Goal: Task Accomplishment & Management: Complete application form

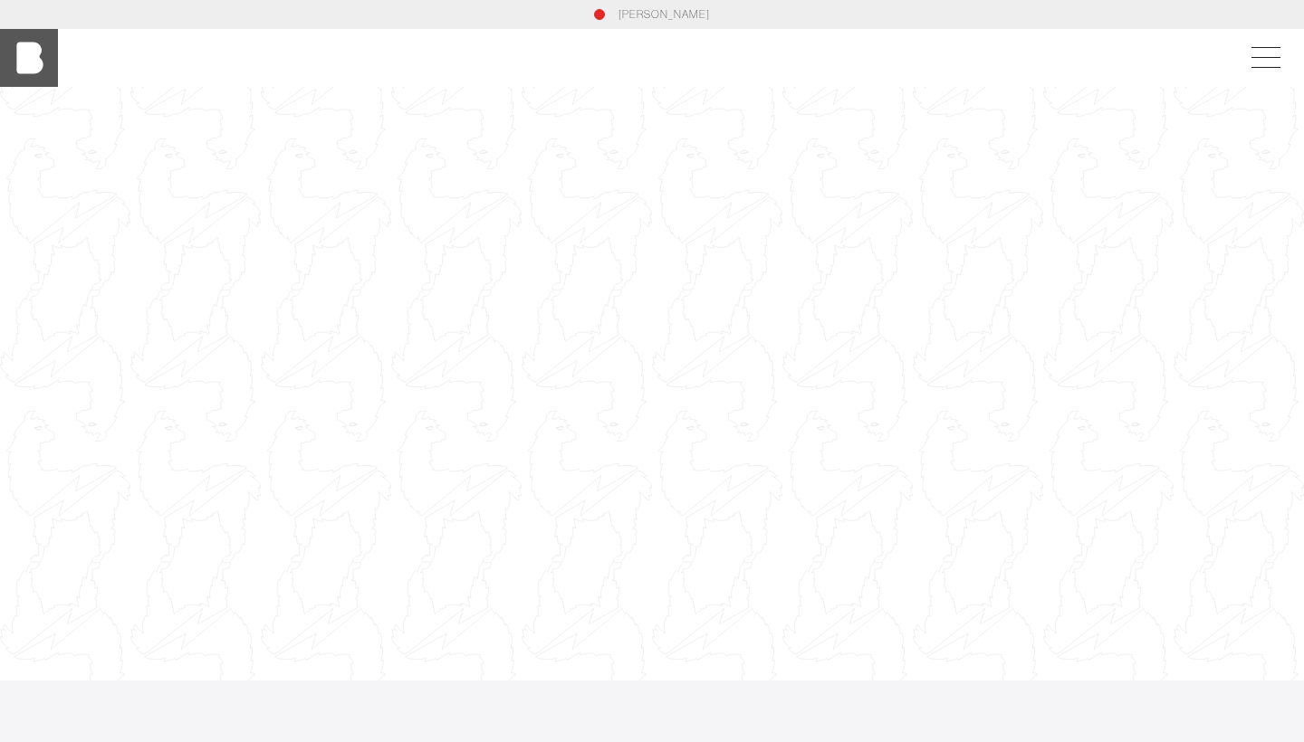
click at [22, 52] on img at bounding box center [29, 58] width 58 height 58
click at [1272, 63] on span at bounding box center [1262, 58] width 42 height 33
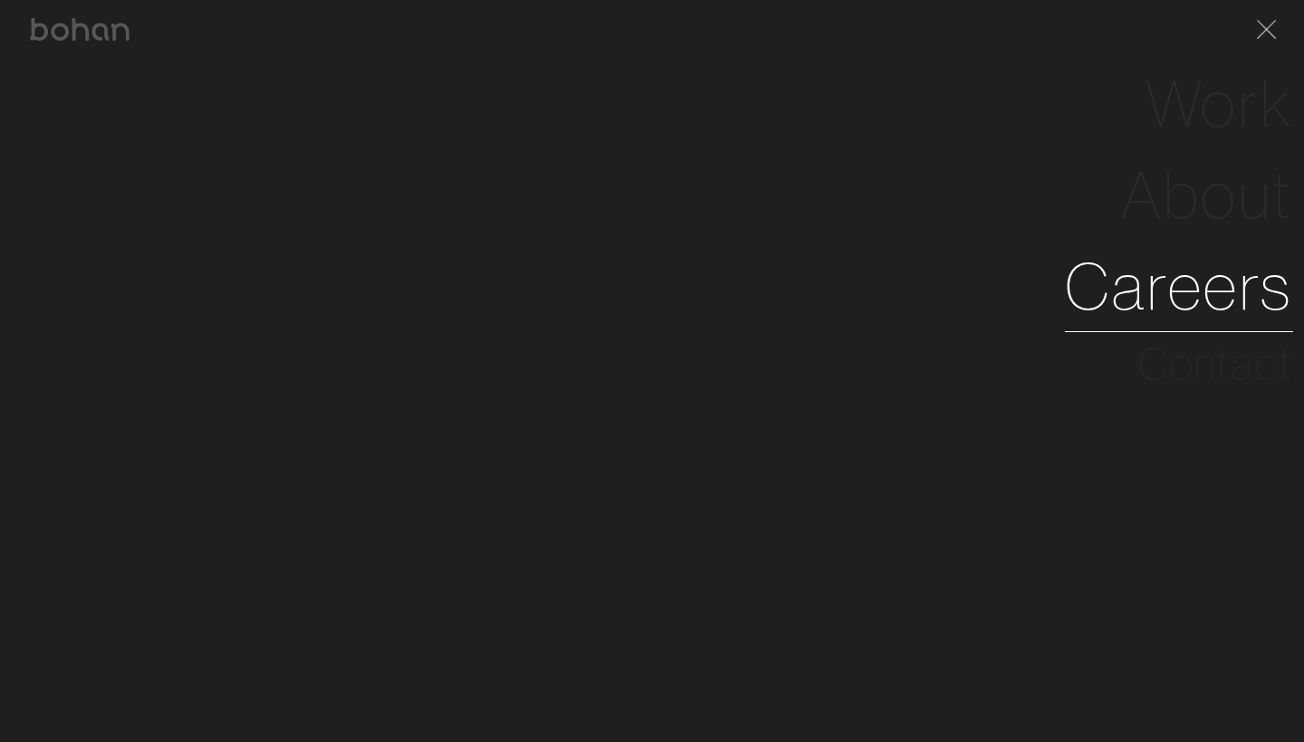
click at [1191, 268] on link "Careers" at bounding box center [1179, 286] width 228 height 91
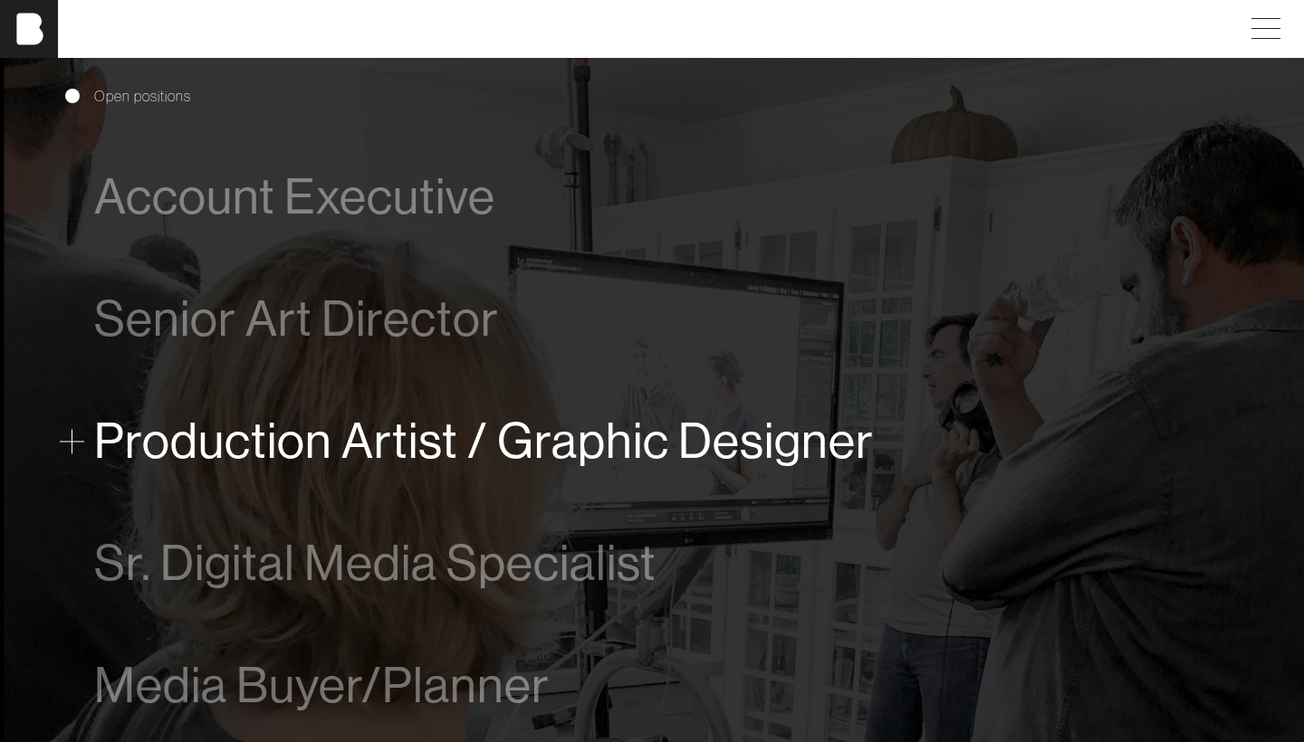
scroll to position [930, 0]
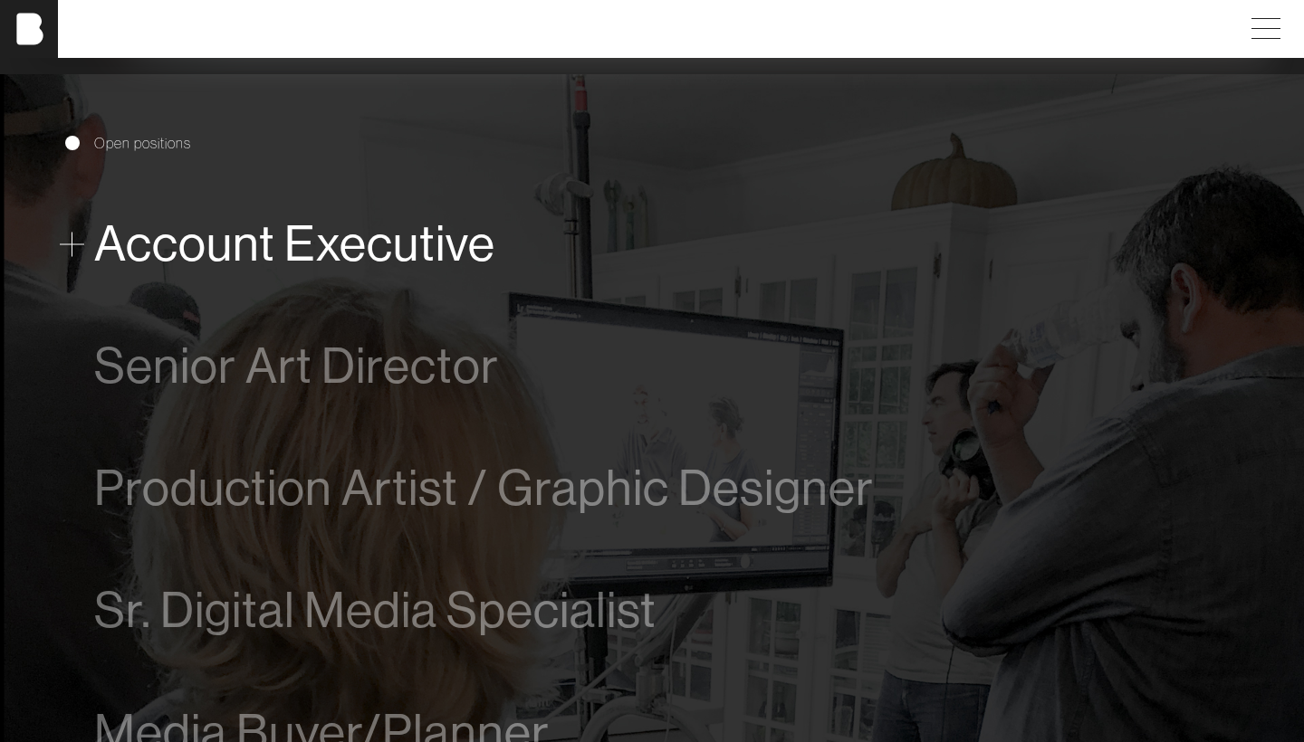
click at [400, 234] on span "Account Executive" at bounding box center [294, 243] width 401 height 55
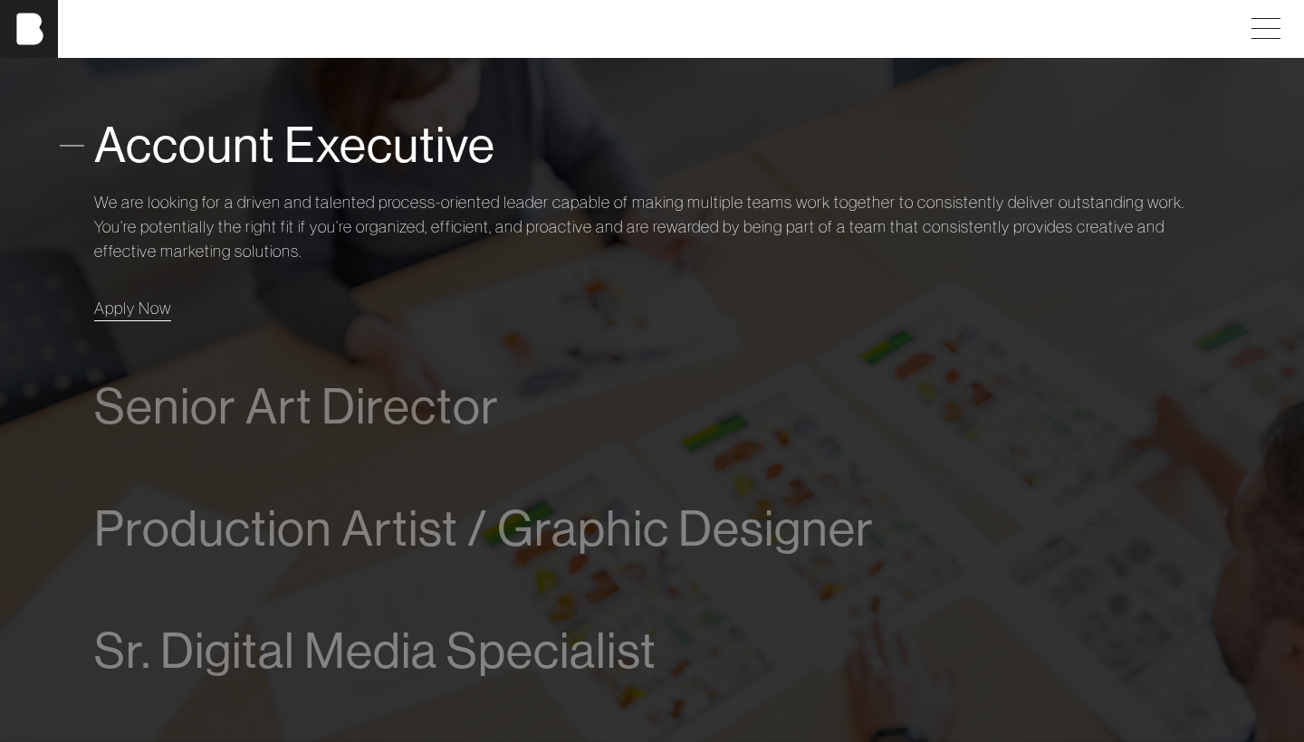
click at [140, 310] on span "Apply Now" at bounding box center [132, 308] width 77 height 21
click at [147, 311] on span "Apply Now" at bounding box center [132, 308] width 77 height 21
click at [91, 148] on div "Account Executive We are looking for a driven and talented process-oriented lea…" at bounding box center [651, 459] width 1173 height 750
click at [79, 147] on span at bounding box center [72, 145] width 24 height 24
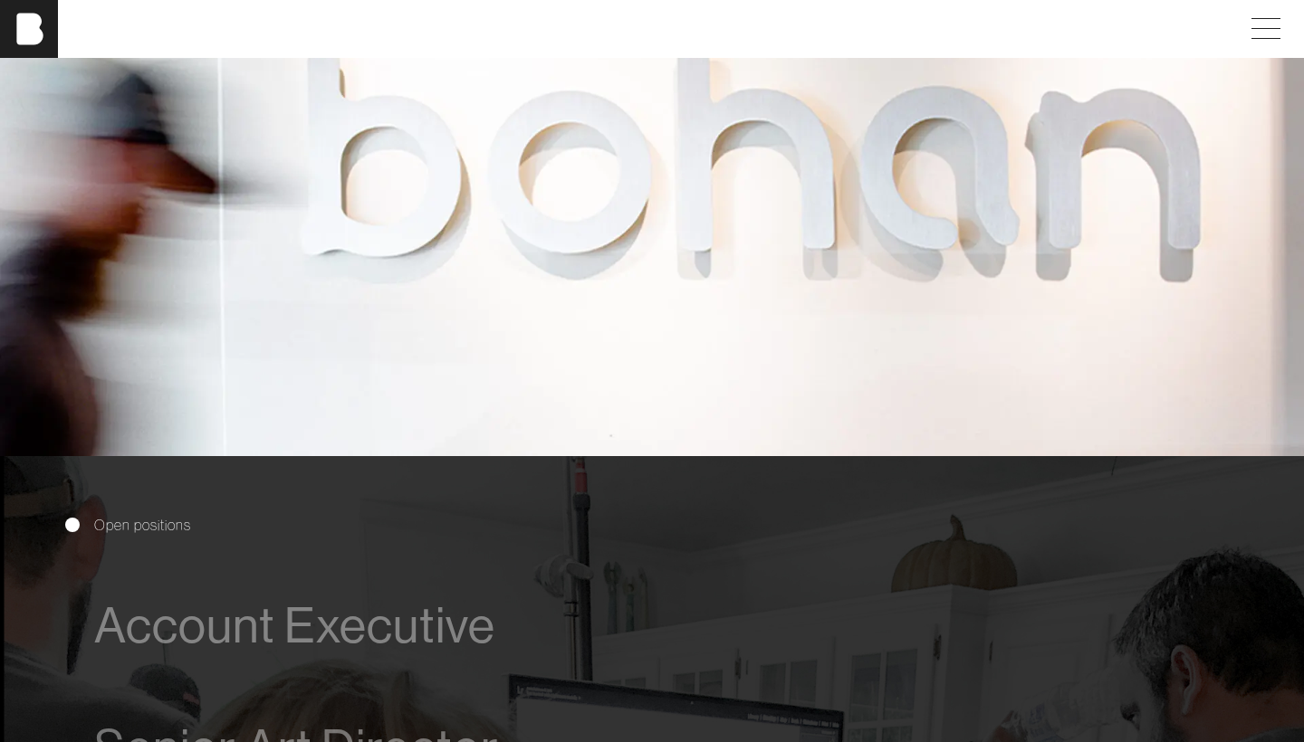
scroll to position [482, 0]
